Goal: Find specific page/section: Find specific page/section

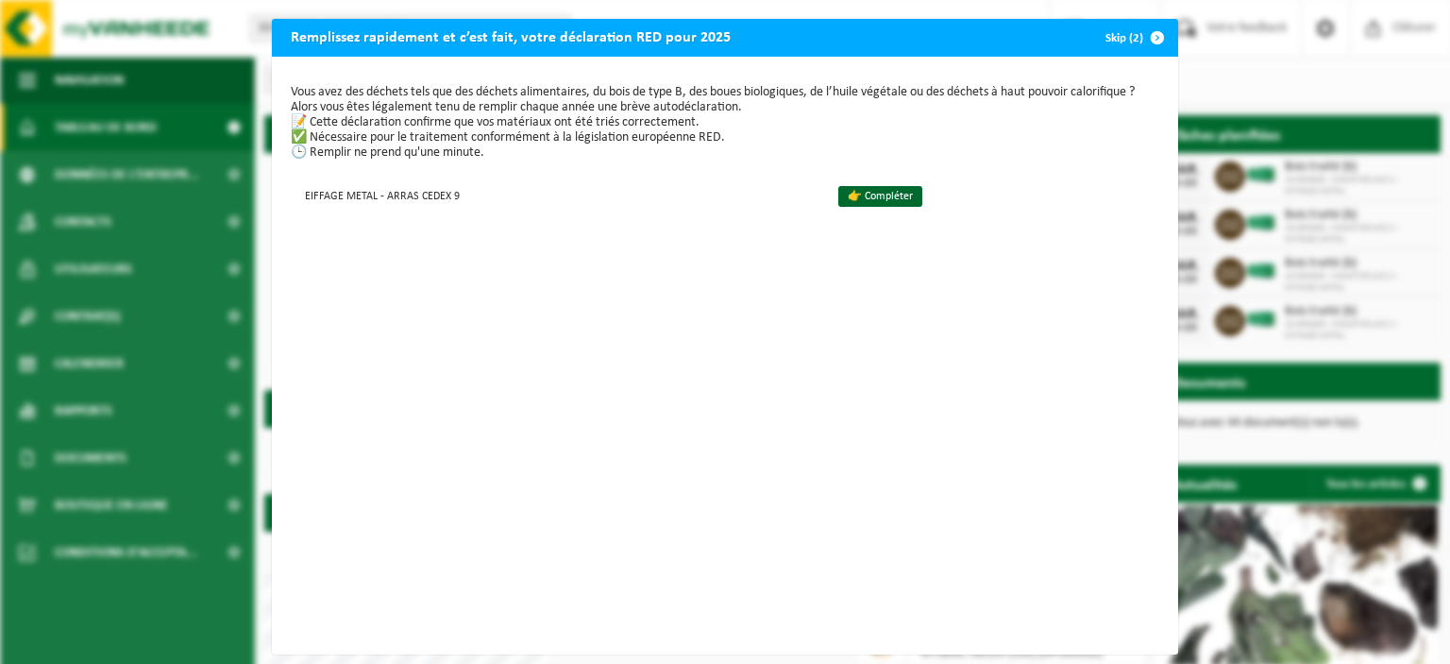
click at [1149, 29] on span "button" at bounding box center [1158, 38] width 38 height 38
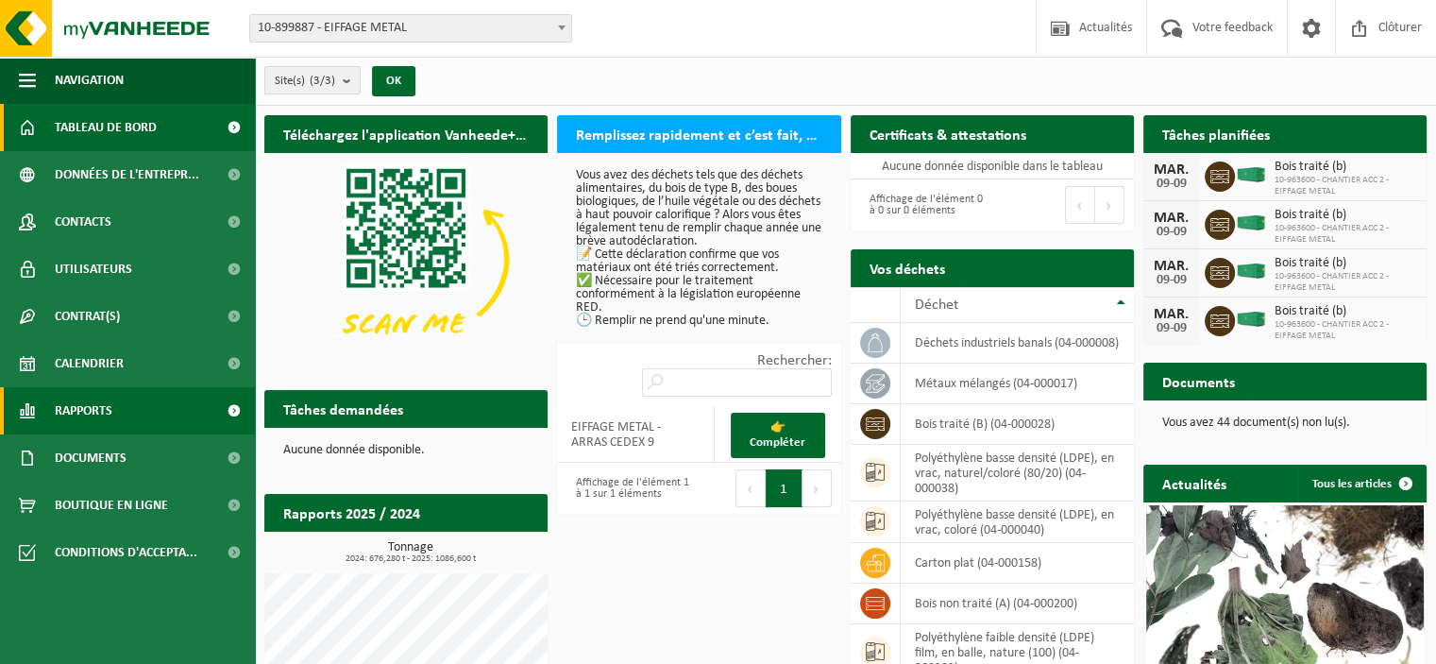
click at [120, 425] on link "Rapports" at bounding box center [127, 410] width 255 height 47
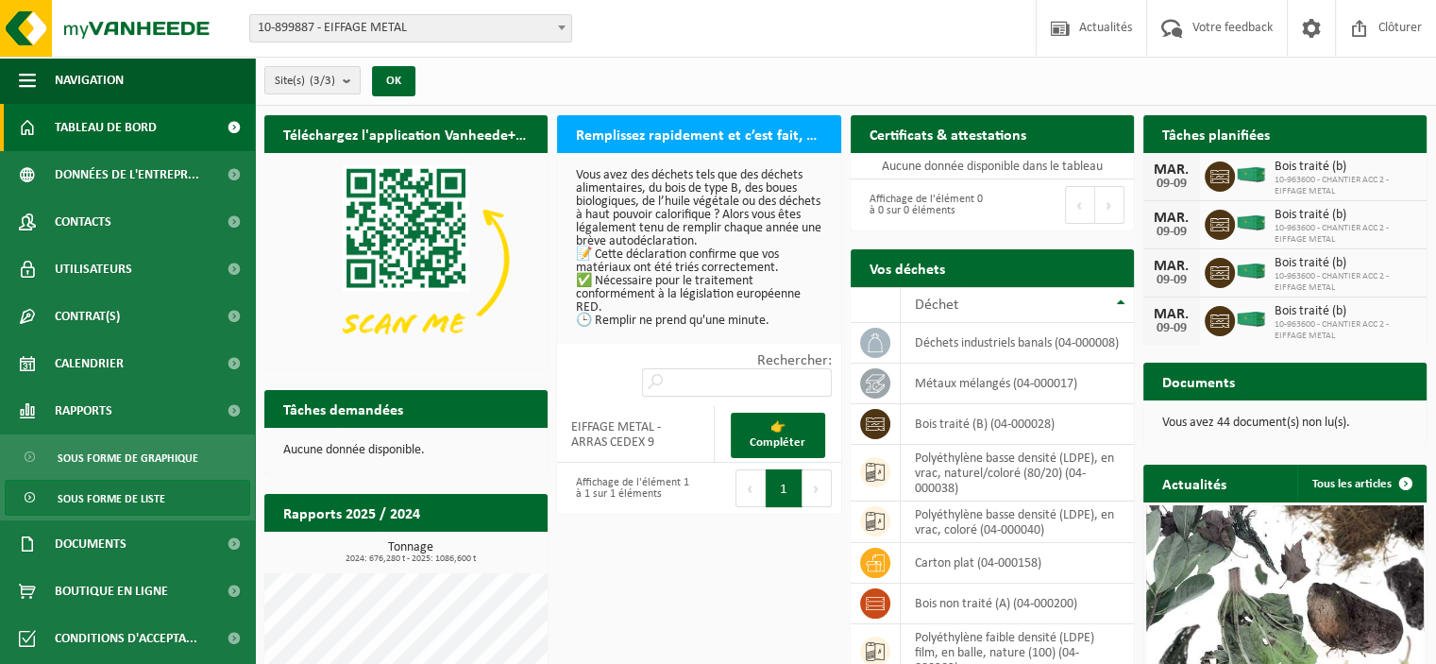
click at [181, 494] on link "Sous forme de liste" at bounding box center [128, 498] width 246 height 36
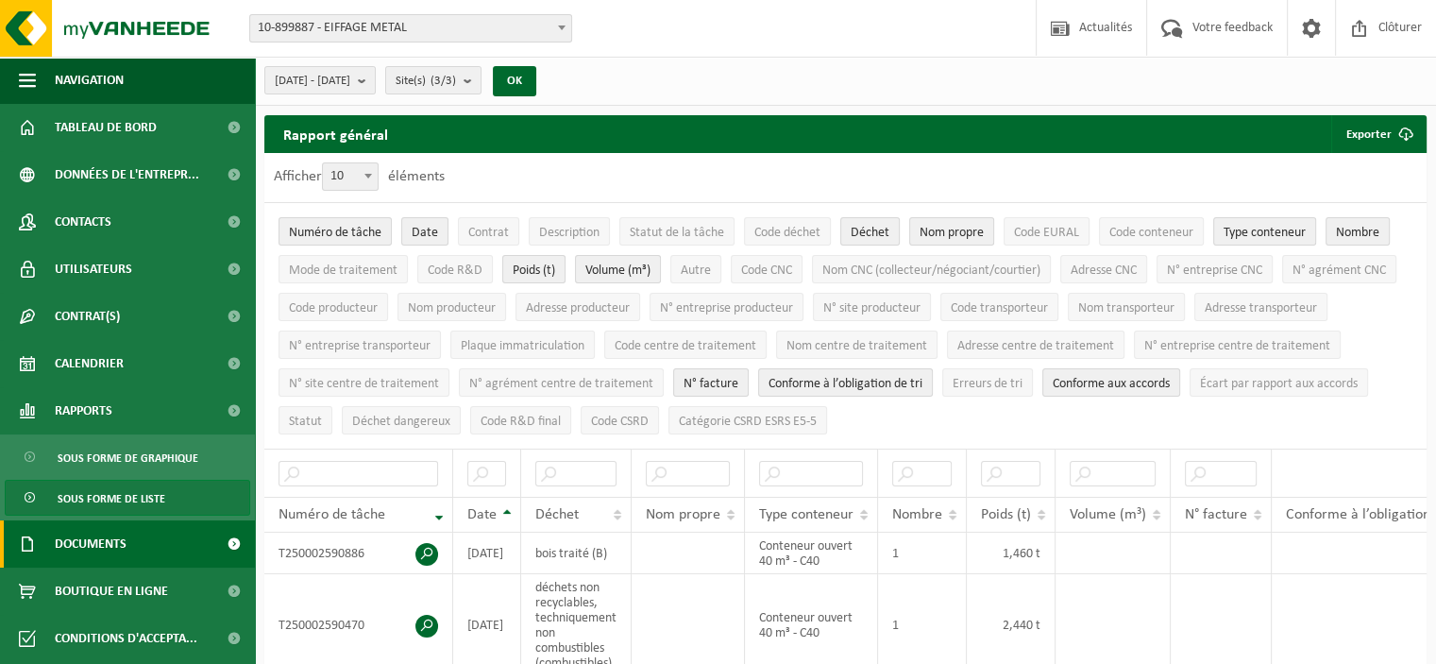
click at [77, 543] on span "Documents" at bounding box center [91, 543] width 72 height 47
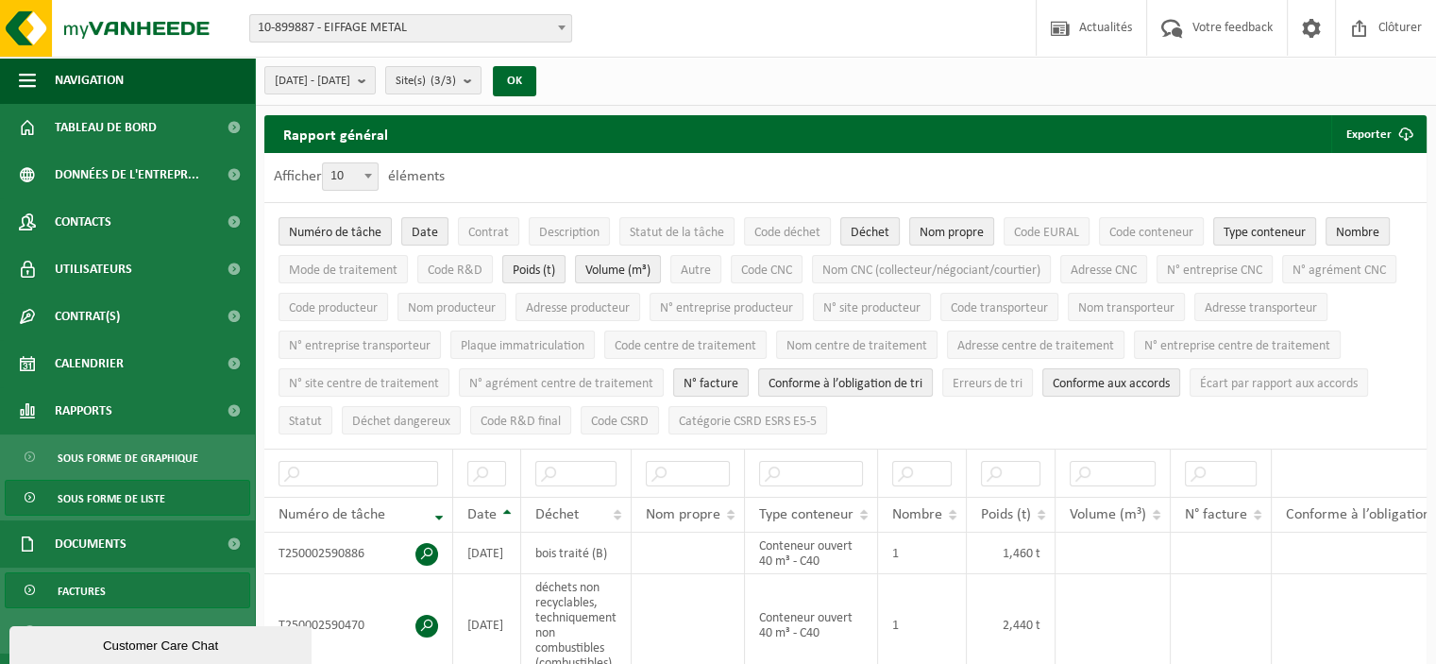
click at [128, 592] on link "Factures" at bounding box center [128, 590] width 246 height 36
